Goal: Task Accomplishment & Management: Complete application form

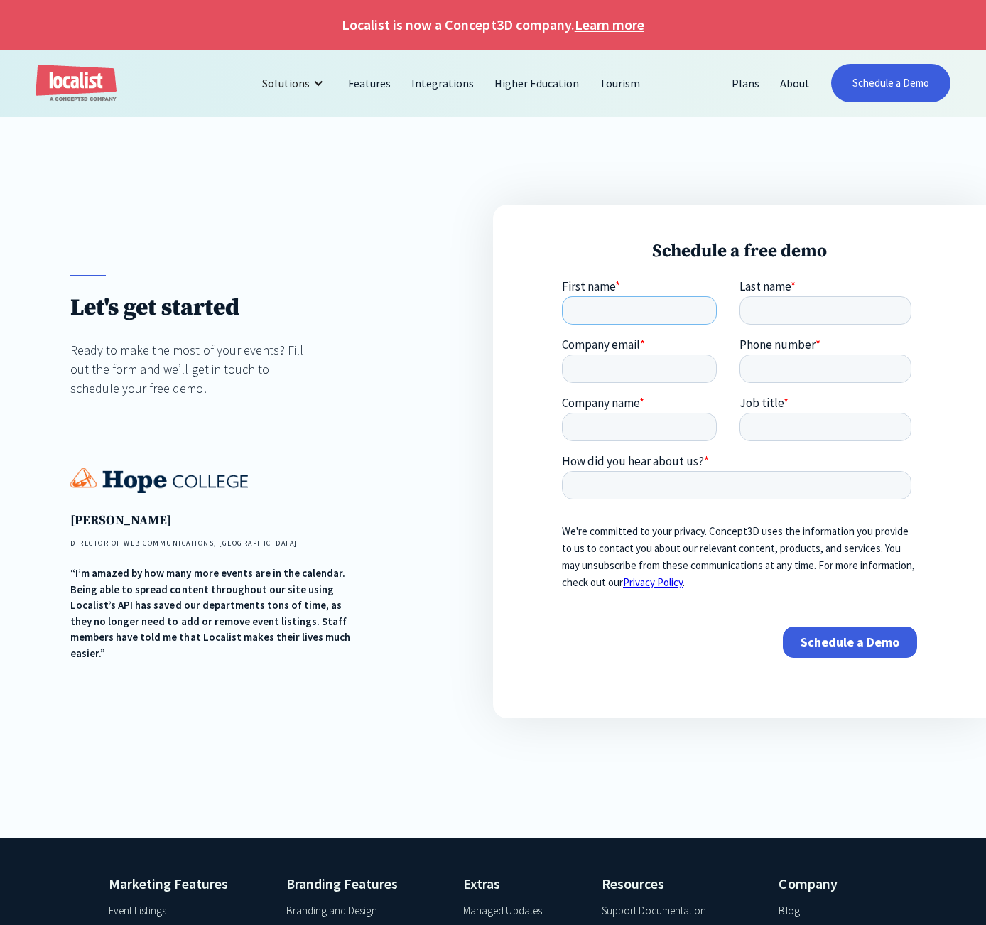
click at [600, 309] on input "First name *" at bounding box center [639, 310] width 155 height 28
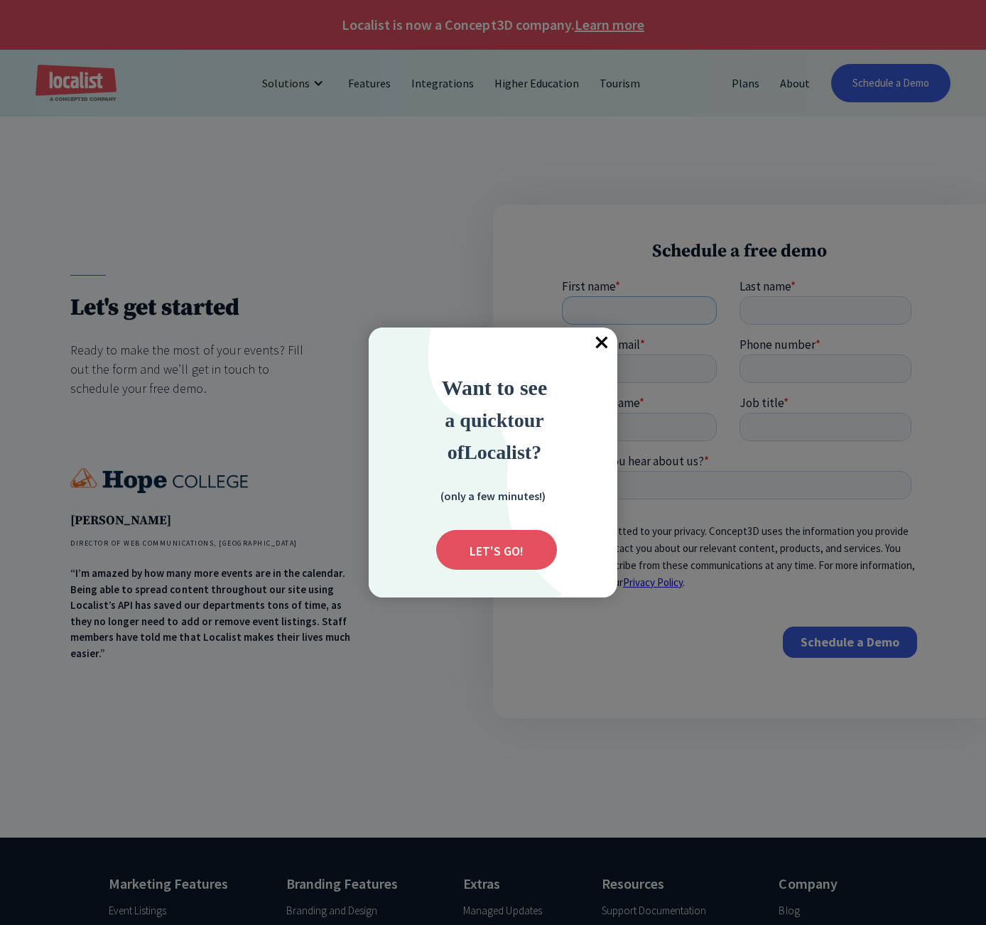
type input "[PERSON_NAME]"
type input "michael.watson@carrollcountyva.gov"
type input "12767303001"
type input ": Carroll County Economic Development Authority"
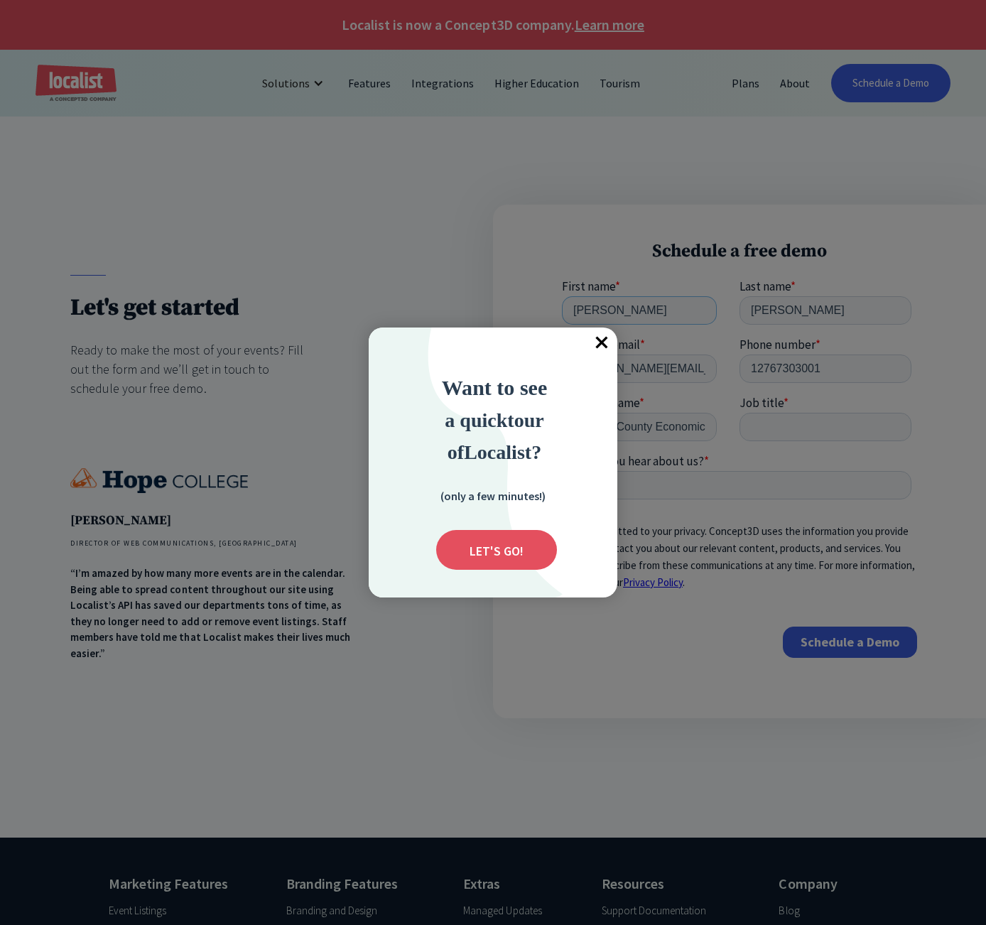
type input "Michael"
click at [688, 659] on div at bounding box center [493, 462] width 986 height 925
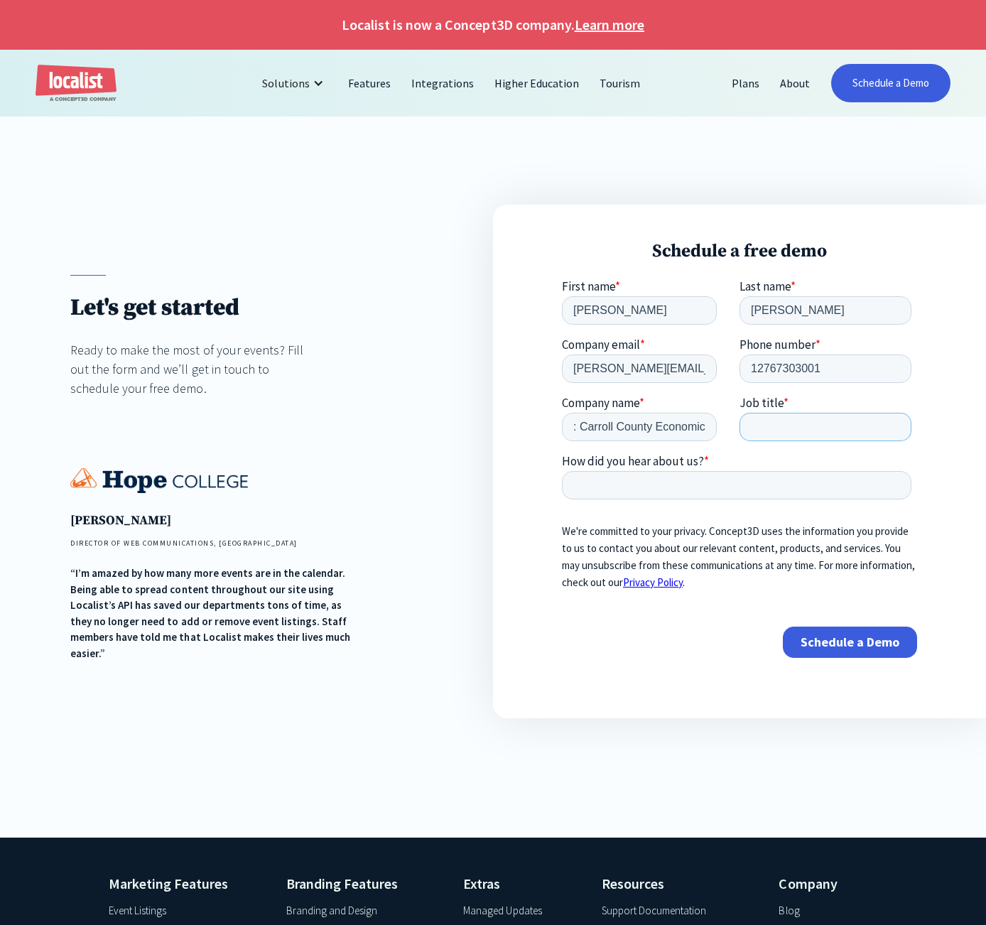
click at [766, 425] on input "Job title *" at bounding box center [825, 427] width 172 height 28
type input "County administrator"
click at [830, 369] on input "12767303001" at bounding box center [825, 368] width 172 height 28
drag, startPoint x: 578, startPoint y: 427, endPoint x: 1087, endPoint y: 707, distance: 581.0
click html "First name * Michael Last name * Watson Company email * michael.watson@carrollc…"
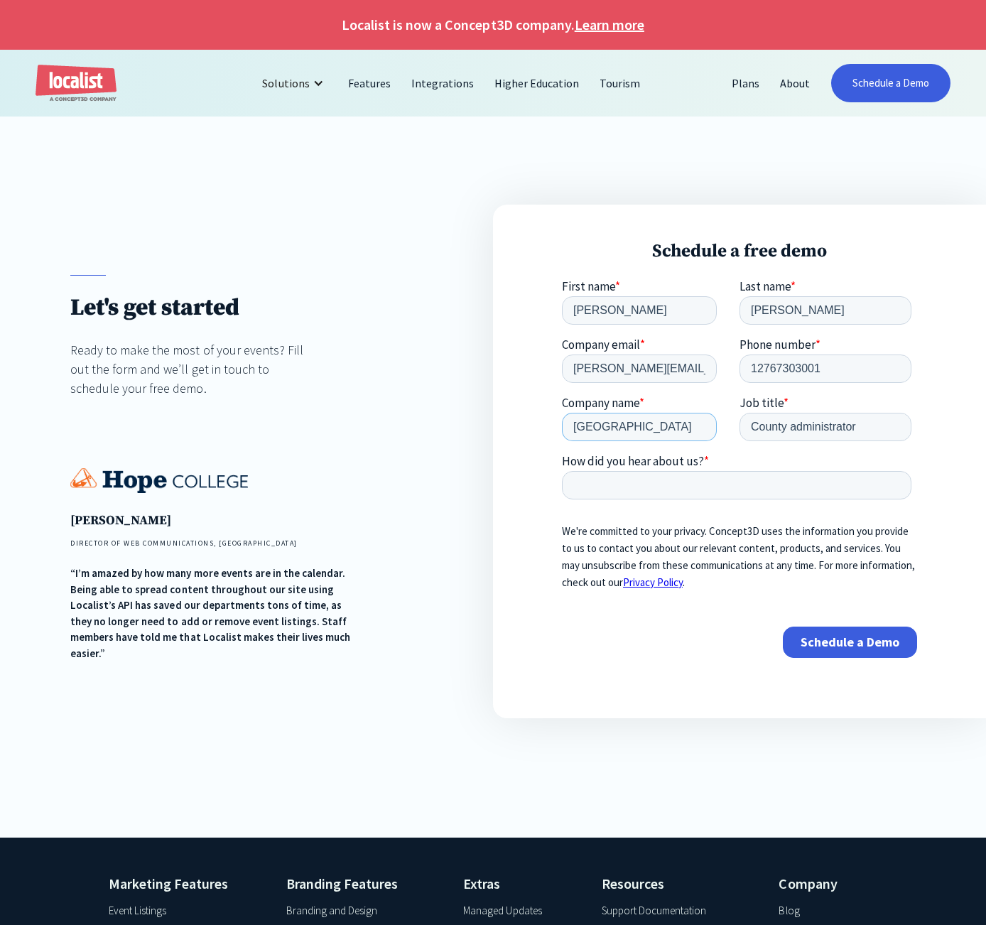
type input "Carroll County"
click at [574, 659] on div "Schedule a Demo" at bounding box center [739, 641] width 355 height 55
click at [629, 491] on input "How did you hear about us? *" at bounding box center [736, 485] width 349 height 28
type input "Tourism Department"
click at [829, 643] on input "Schedule a Demo" at bounding box center [850, 641] width 134 height 31
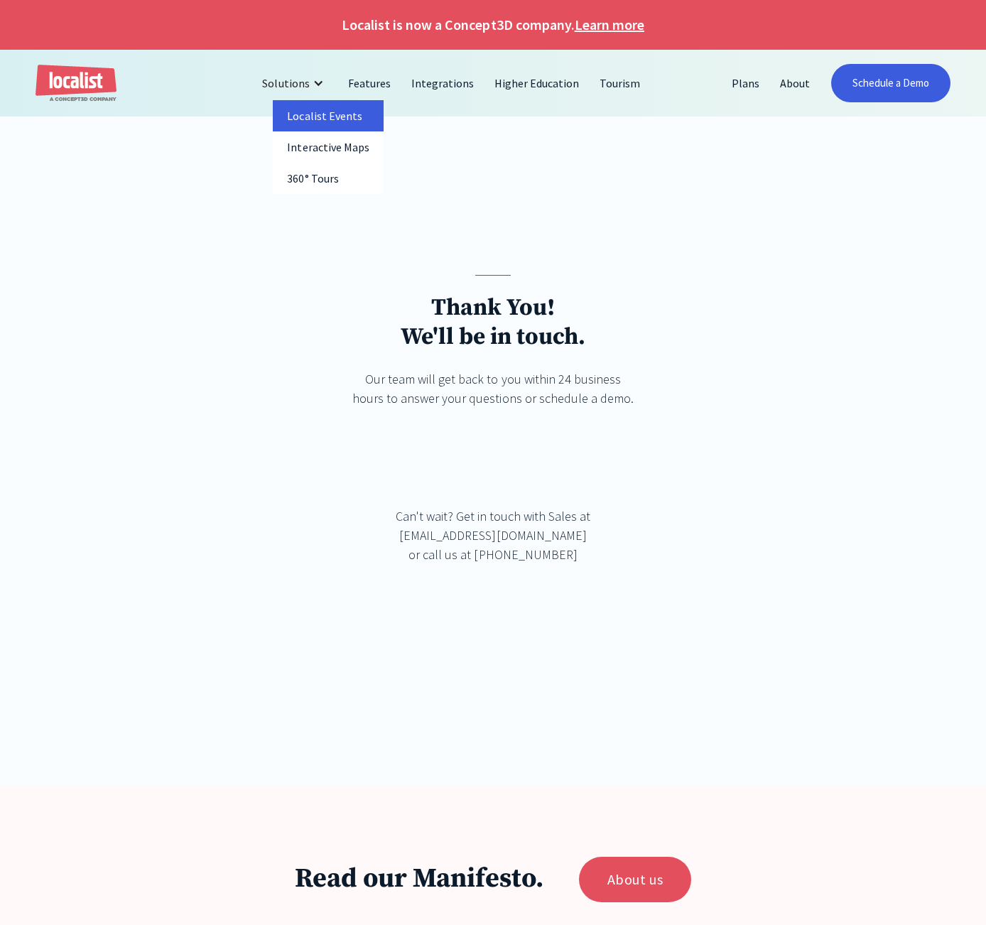
click at [312, 111] on link "Localist Events" at bounding box center [328, 115] width 110 height 31
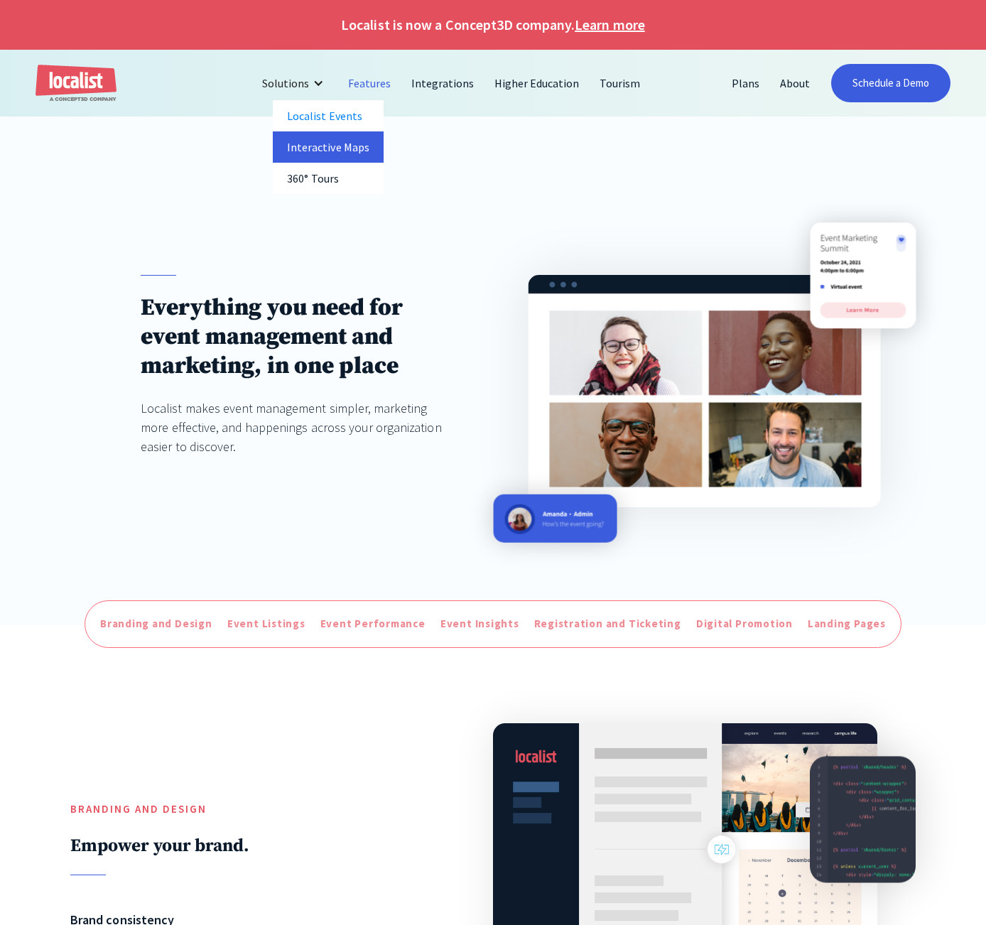
click at [321, 140] on link "Interactive Maps" at bounding box center [328, 146] width 111 height 31
click at [599, 77] on link "Tourism" at bounding box center [619, 83] width 61 height 34
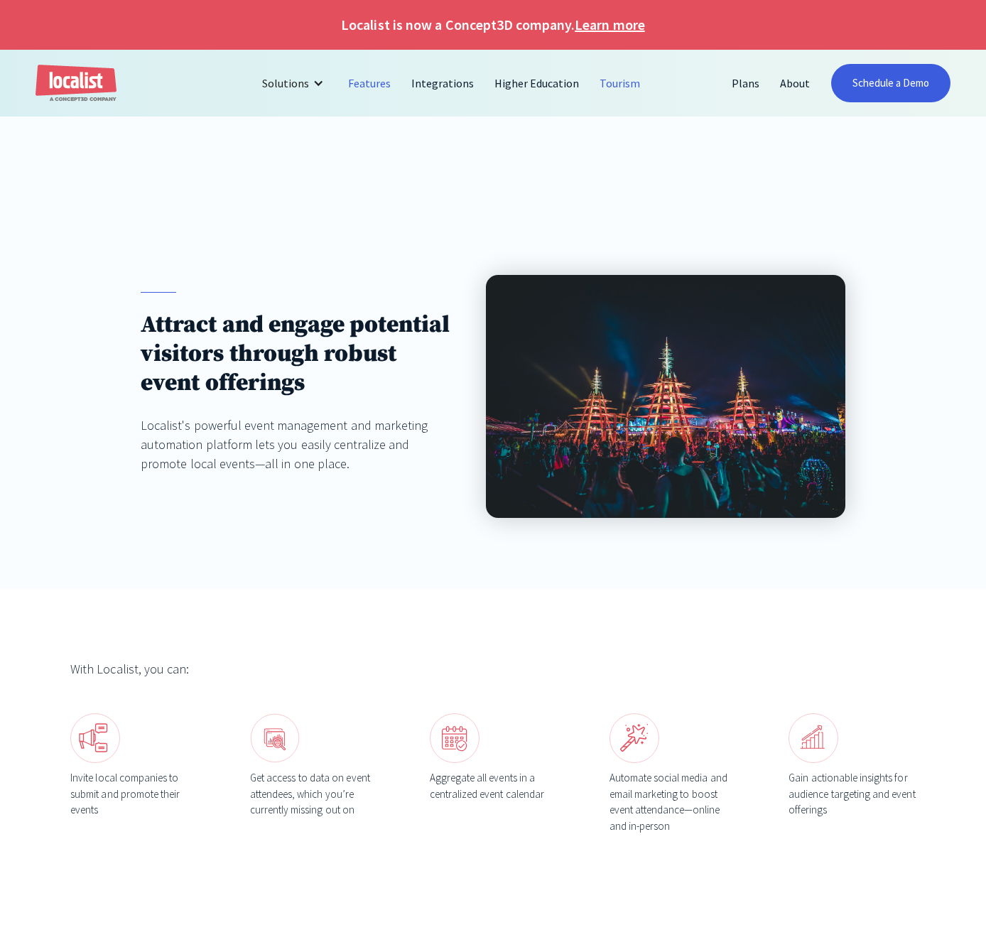
click at [376, 83] on link "Features" at bounding box center [369, 83] width 63 height 34
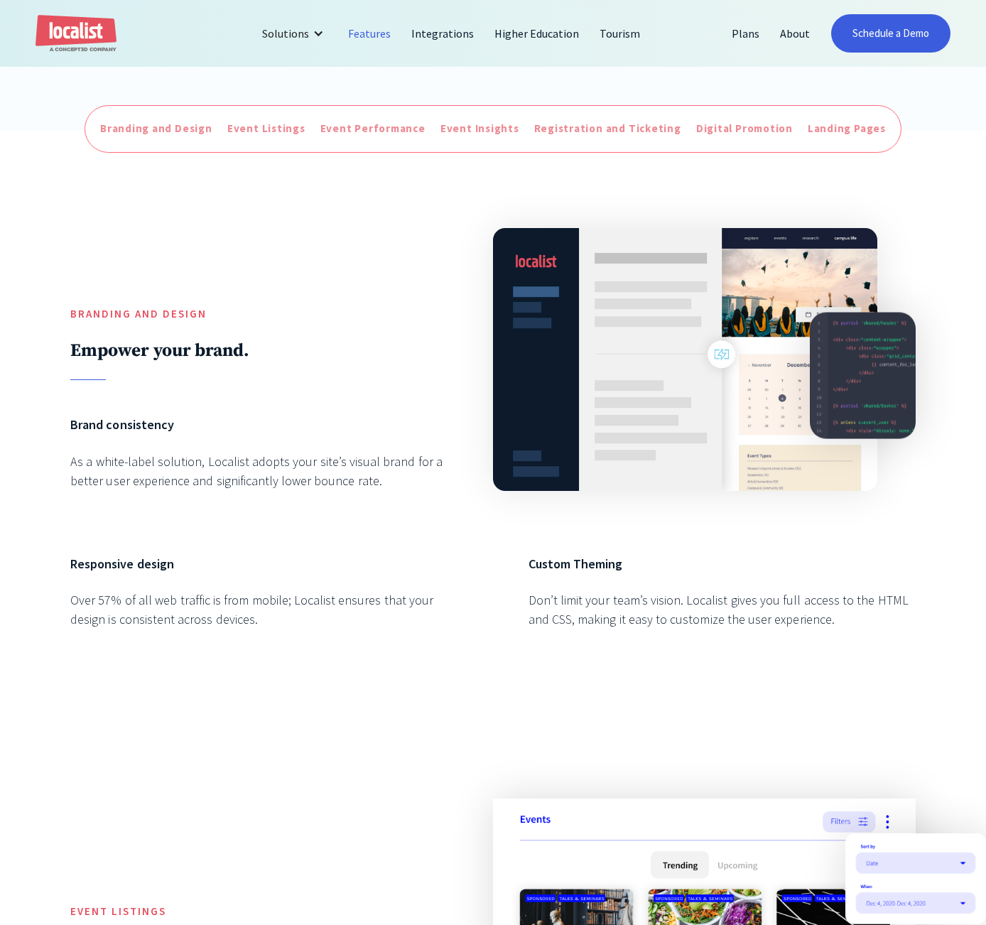
scroll to position [497, 0]
